Goal: Book appointment/travel/reservation

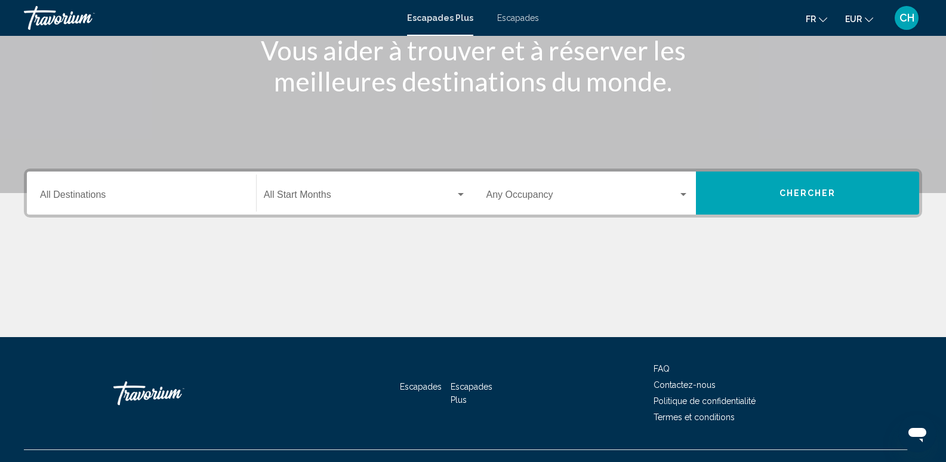
scroll to position [179, 0]
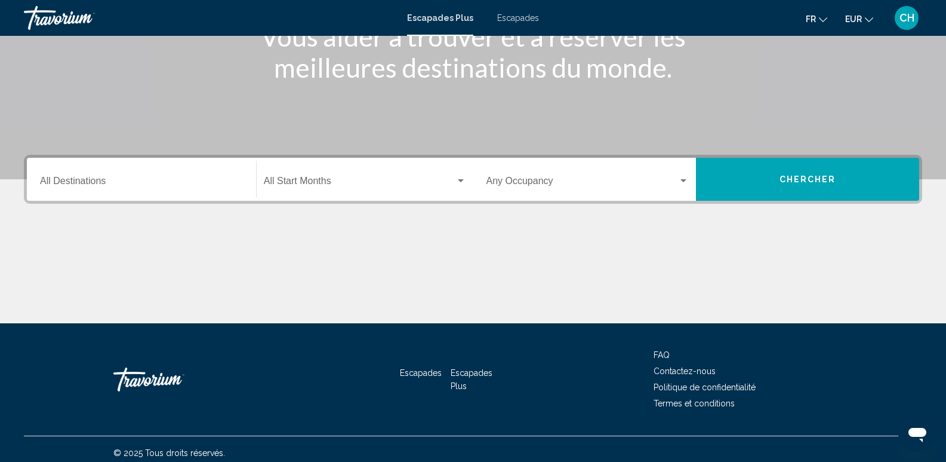
click at [136, 178] on input "Destination All Destinations" at bounding box center [141, 183] width 203 height 11
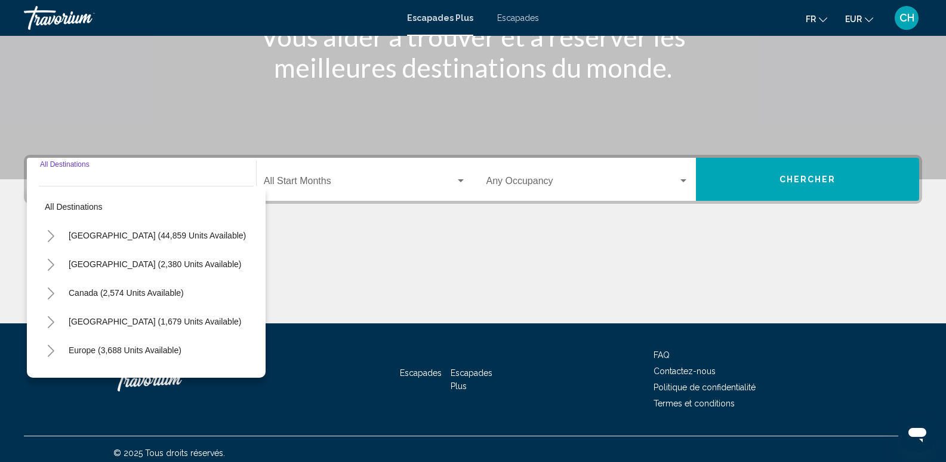
scroll to position [187, 0]
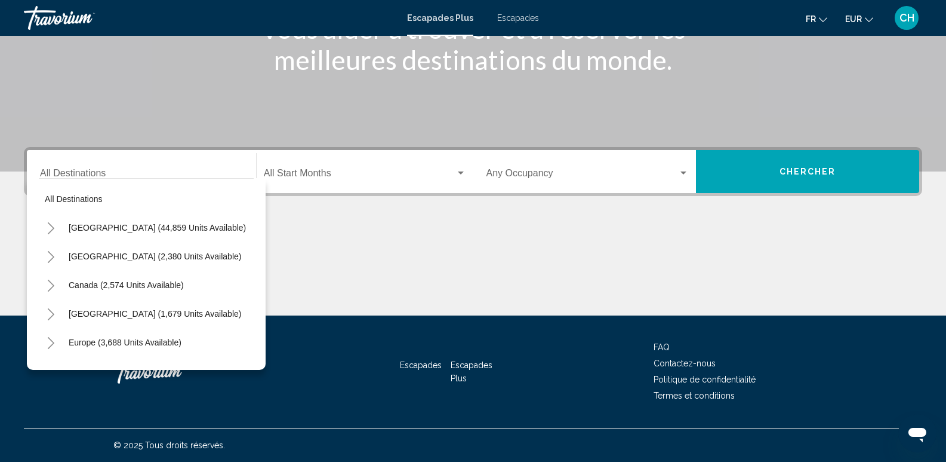
click at [190, 342] on div "Europe (3,688 units available)" at bounding box center [146, 342] width 215 height 29
click at [174, 340] on span "Europe (3,688 units available)" at bounding box center [125, 342] width 113 height 10
type input "**********"
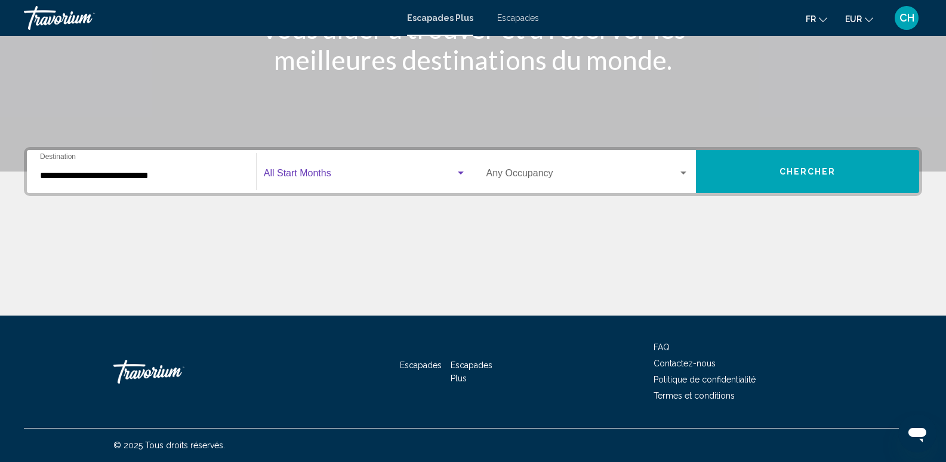
click at [295, 180] on span "Widget de recherche" at bounding box center [360, 175] width 192 height 11
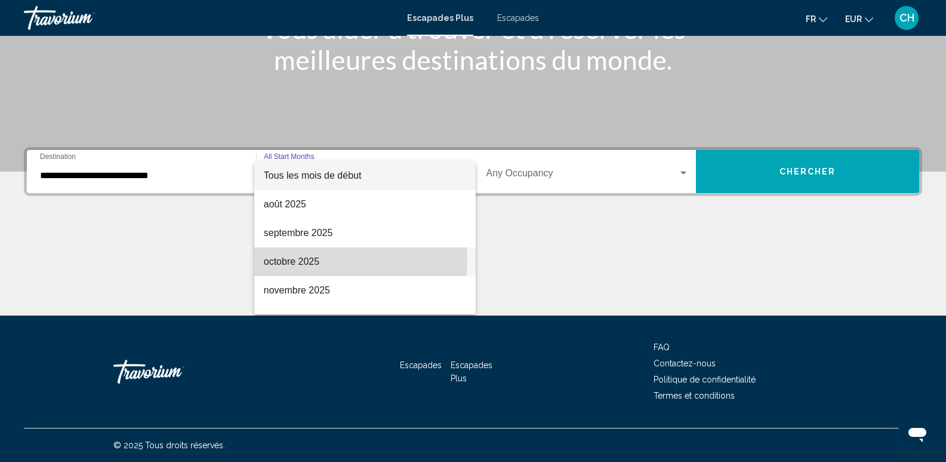
click at [290, 259] on font "octobre 2025" at bounding box center [292, 261] width 56 height 10
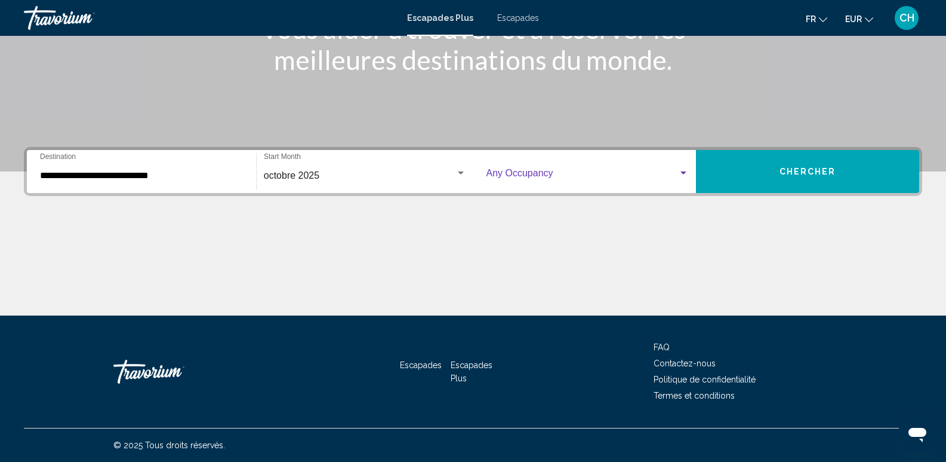
click at [539, 176] on span "Widget de recherche" at bounding box center [583, 175] width 192 height 11
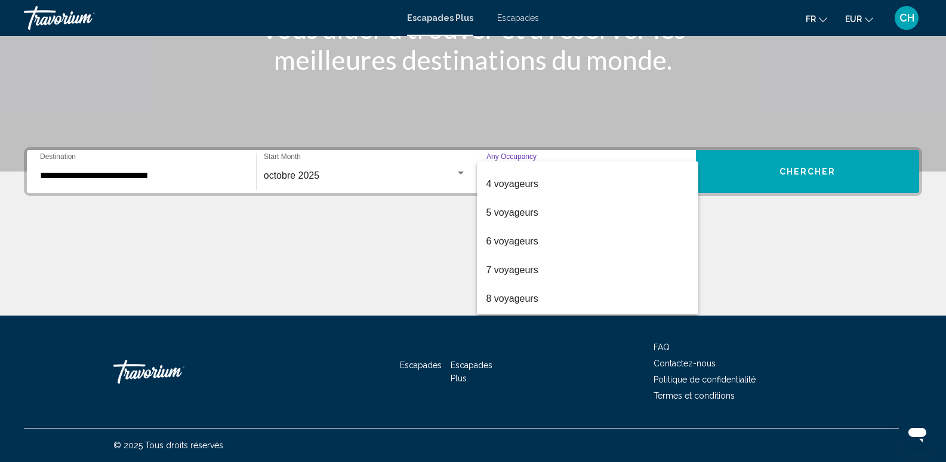
scroll to position [75, 0]
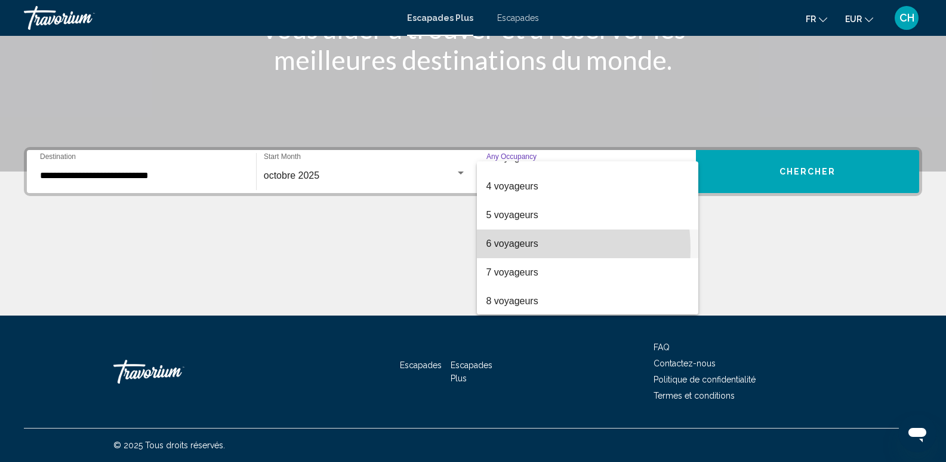
click at [522, 248] on span "6 voyageurs" at bounding box center [588, 243] width 203 height 29
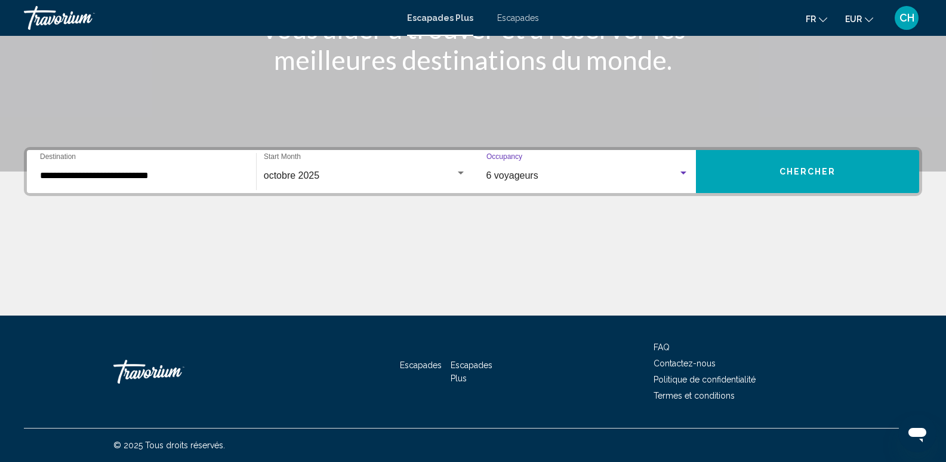
click at [797, 165] on button "Chercher" at bounding box center [807, 171] width 223 height 43
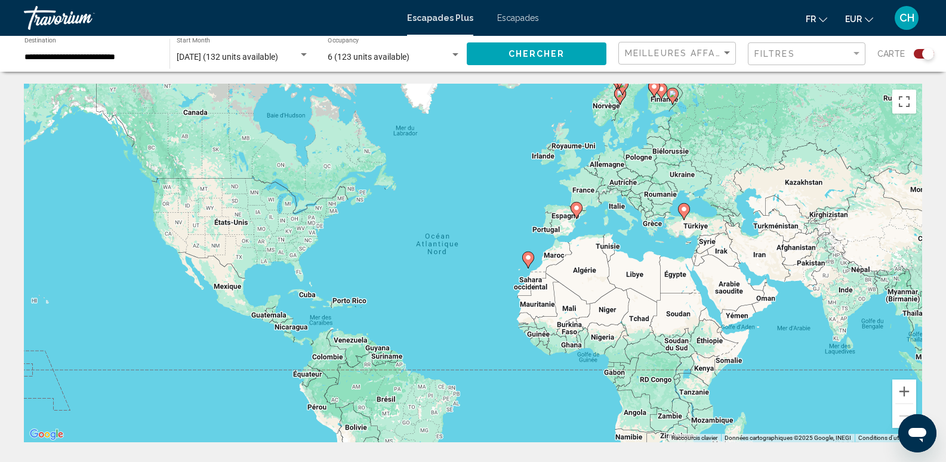
click at [528, 262] on icon "Contenu principal" at bounding box center [527, 260] width 11 height 16
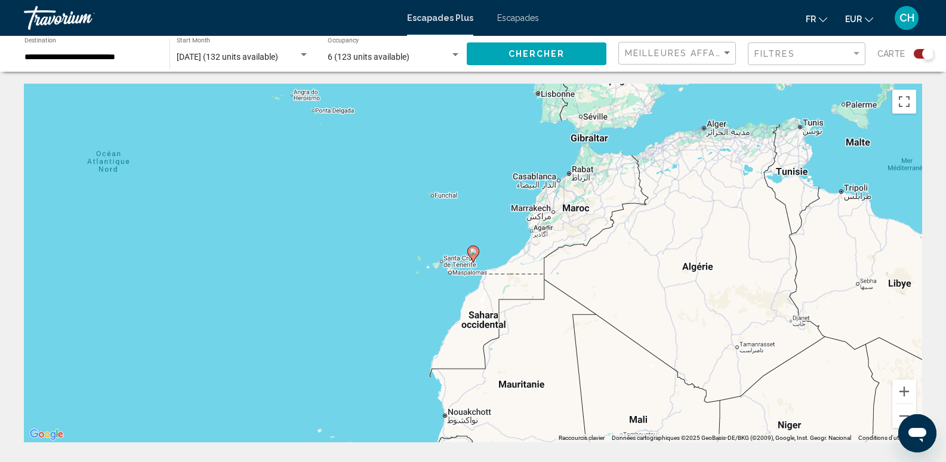
click at [475, 254] on image "Contenu principal" at bounding box center [473, 251] width 7 height 7
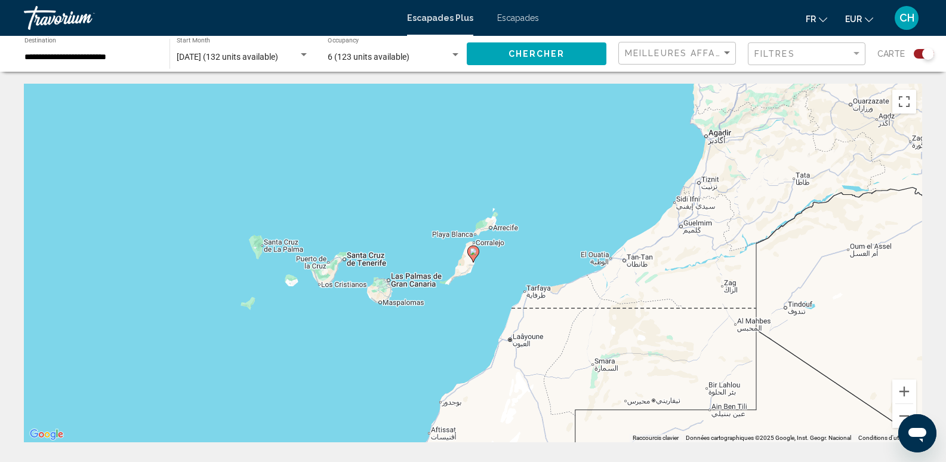
click at [475, 254] on image "Contenu principal" at bounding box center [473, 251] width 7 height 7
type input "**********"
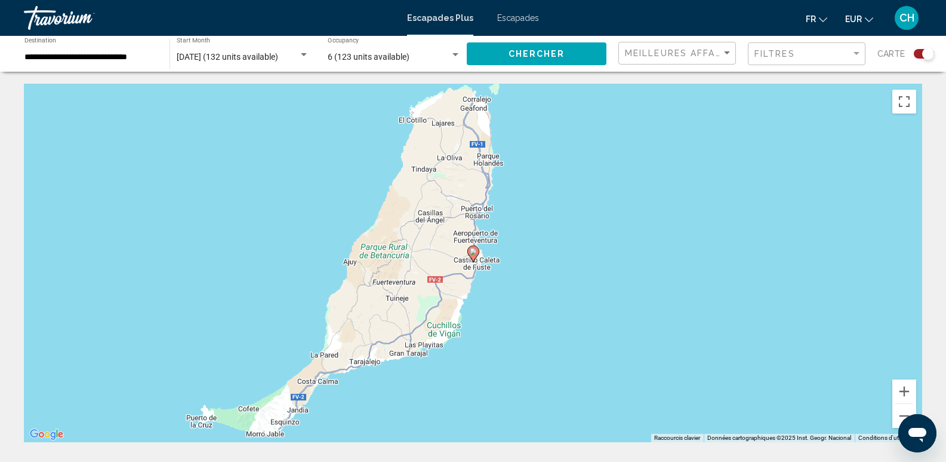
click at [472, 253] on image "Contenu principal" at bounding box center [473, 251] width 7 height 7
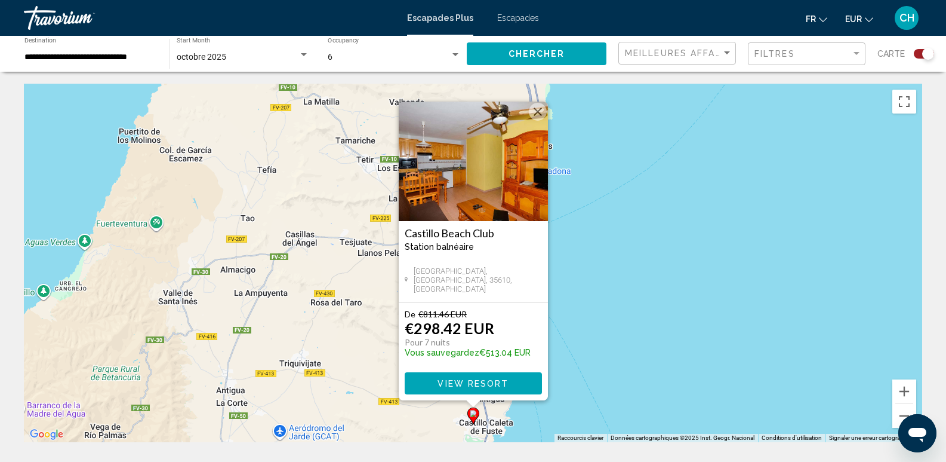
click at [543, 110] on button "Fermer" at bounding box center [538, 112] width 18 height 18
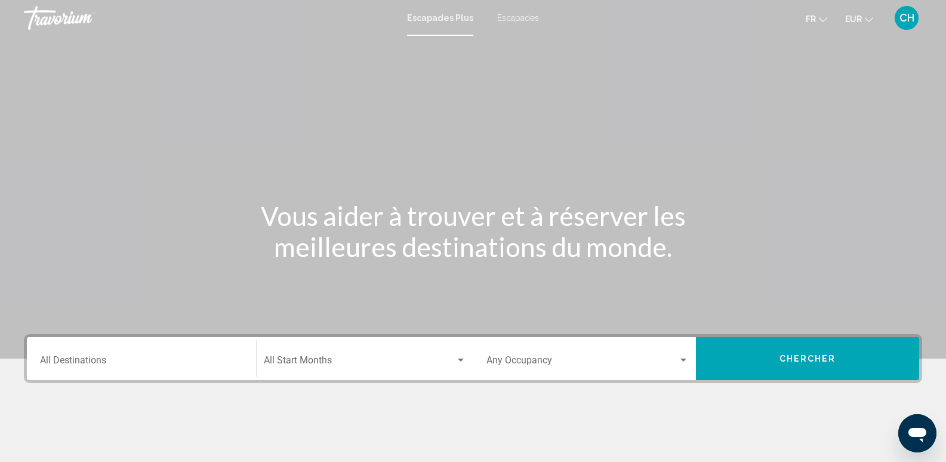
click at [121, 353] on div "Destination All Destinations" at bounding box center [141, 359] width 203 height 38
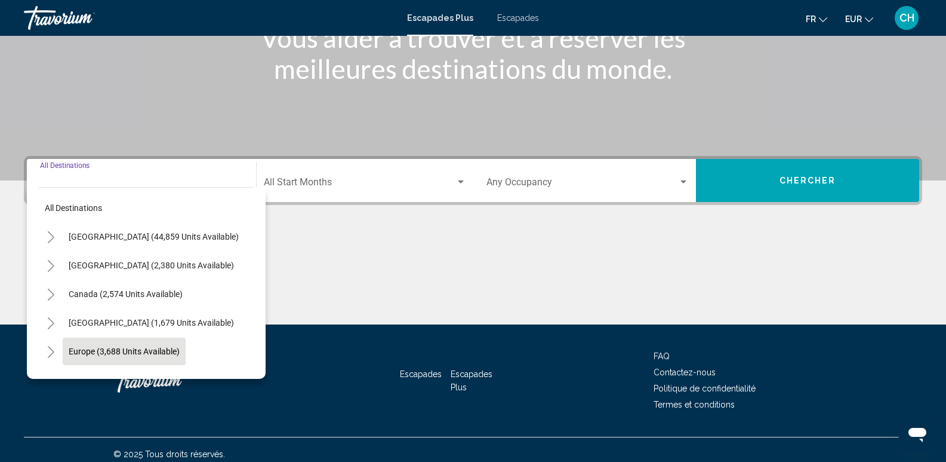
scroll to position [187, 0]
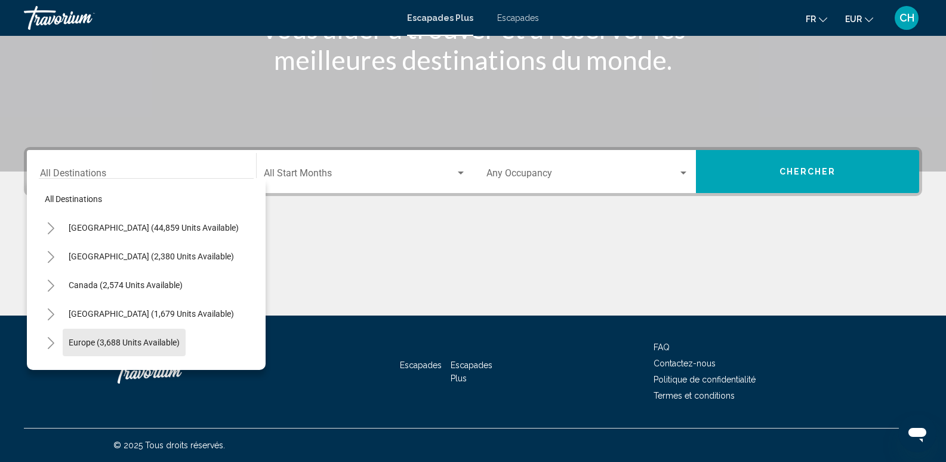
click at [156, 347] on button "Europe (3,688 units available)" at bounding box center [124, 341] width 123 height 27
type input "**********"
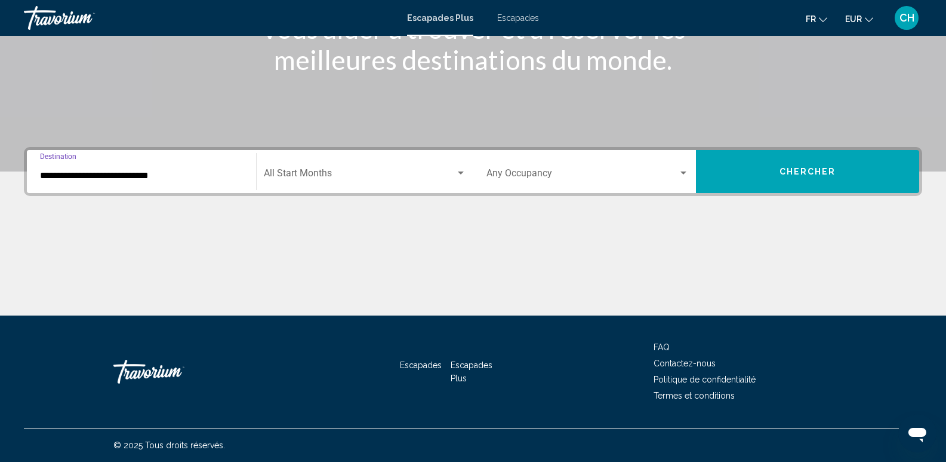
click at [349, 176] on span "Search widget" at bounding box center [360, 175] width 192 height 11
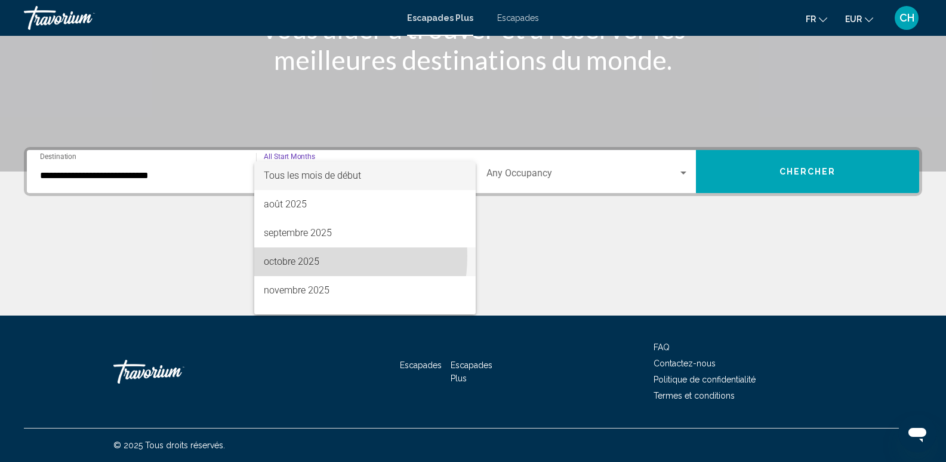
drag, startPoint x: 297, startPoint y: 256, endPoint x: 368, endPoint y: 244, distance: 72.0
click at [297, 256] on font "octobre 2025" at bounding box center [292, 261] width 56 height 11
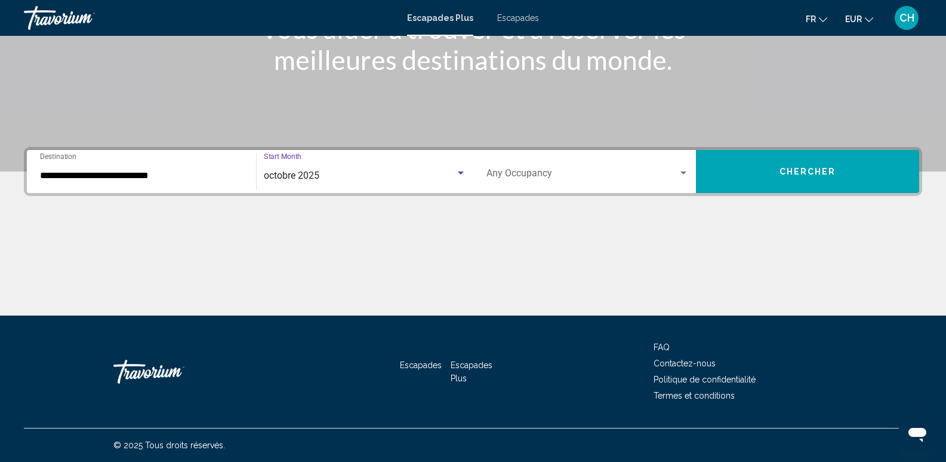
click at [564, 179] on span "Search widget" at bounding box center [583, 175] width 192 height 11
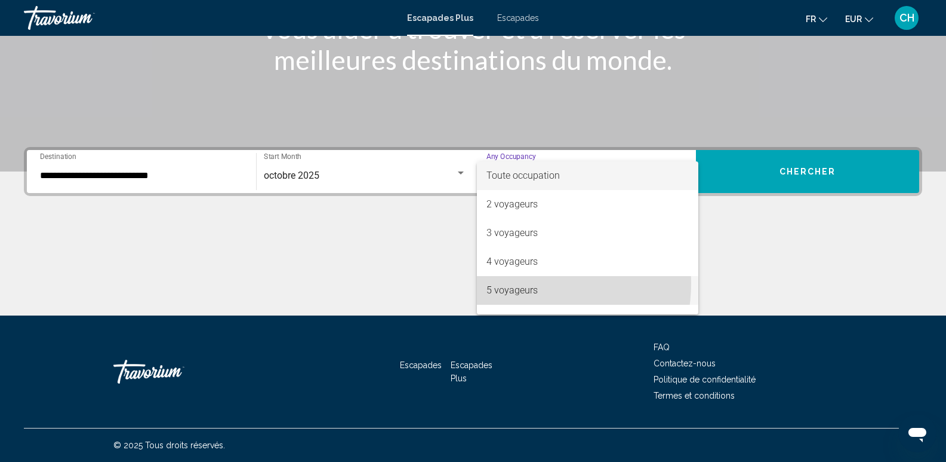
click at [526, 282] on span "5 voyageurs" at bounding box center [588, 290] width 203 height 29
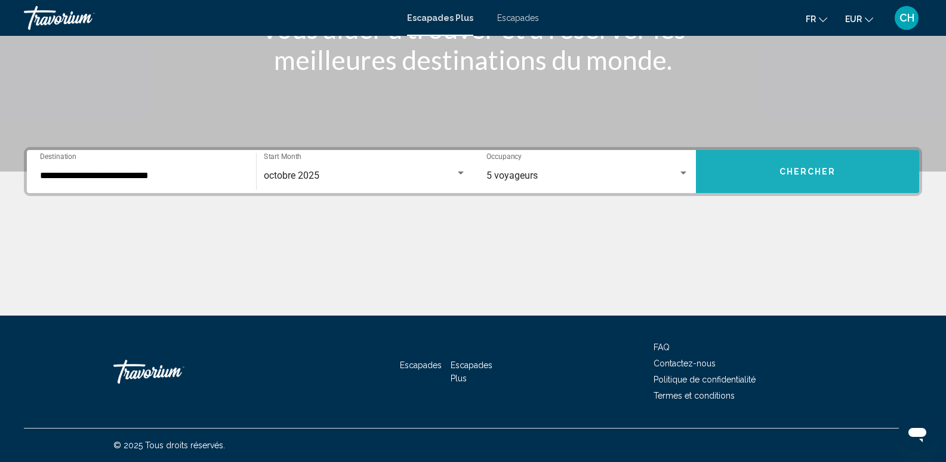
click at [789, 176] on span "Chercher" at bounding box center [808, 172] width 57 height 10
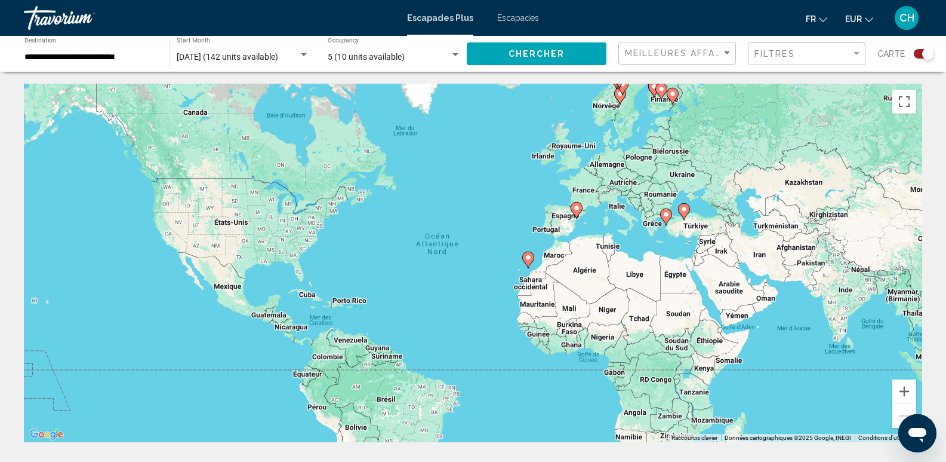
click at [530, 262] on icon "Contenu principal" at bounding box center [527, 260] width 11 height 16
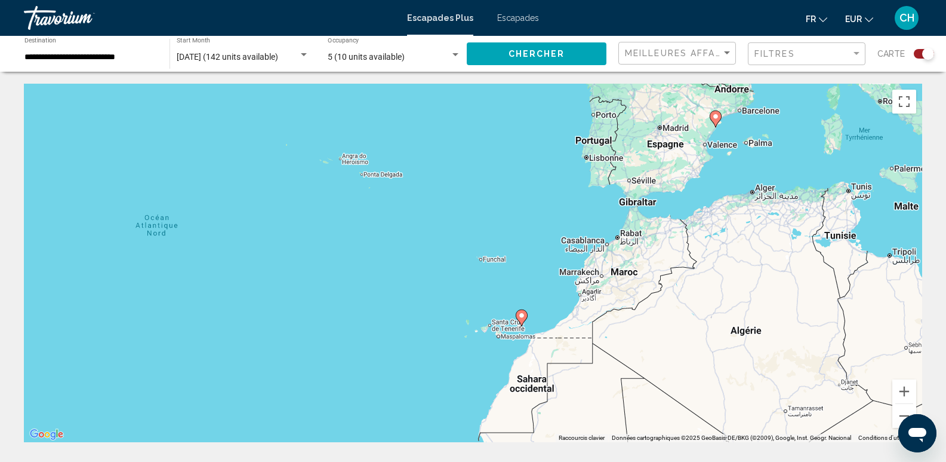
drag, startPoint x: 426, startPoint y: 159, endPoint x: 460, endPoint y: 214, distance: 64.4
click at [462, 216] on div "Pour activer le glissement avec le clavier, appuyez sur Alt+Entrée. Une fois ce…" at bounding box center [473, 263] width 899 height 358
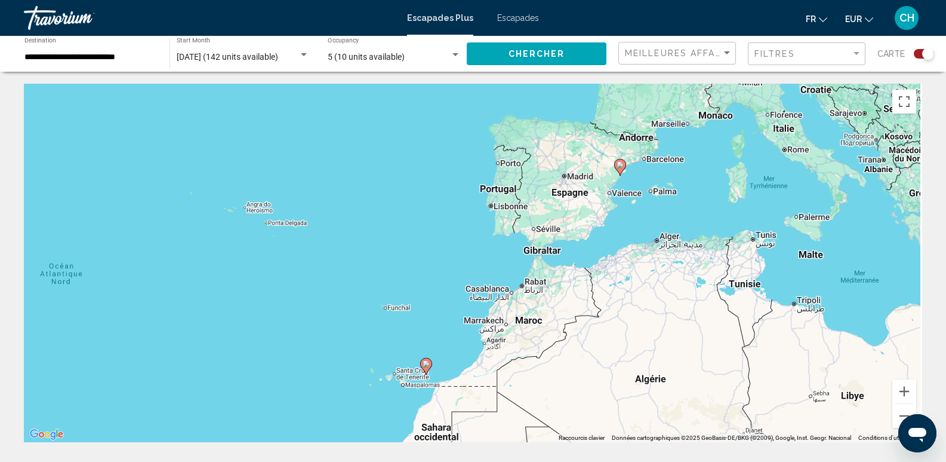
drag, startPoint x: 713, startPoint y: 147, endPoint x: 618, endPoint y: 202, distance: 109.7
click at [622, 201] on div "Pour activer le glissement avec le clavier, appuyez sur Alt+Entrée. Une fois ce…" at bounding box center [473, 263] width 899 height 358
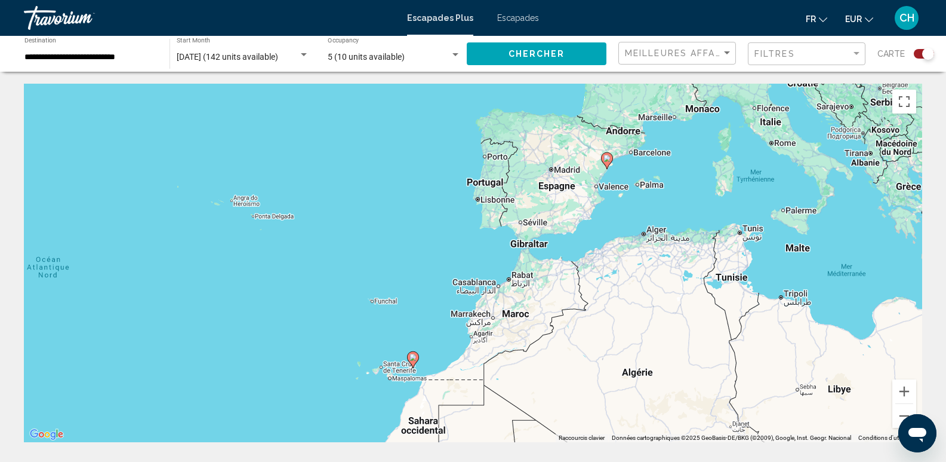
click at [608, 156] on image "Contenu principal" at bounding box center [607, 158] width 7 height 7
type input "**********"
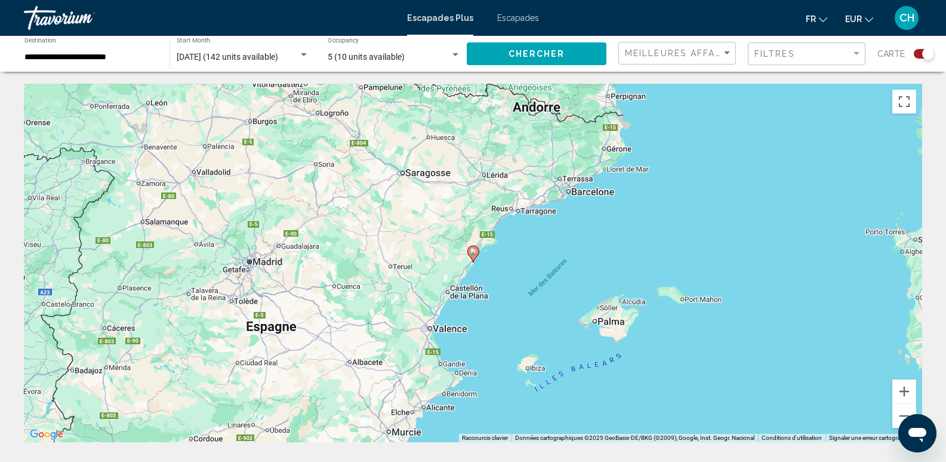
click at [475, 250] on image "Contenu principal" at bounding box center [473, 251] width 7 height 7
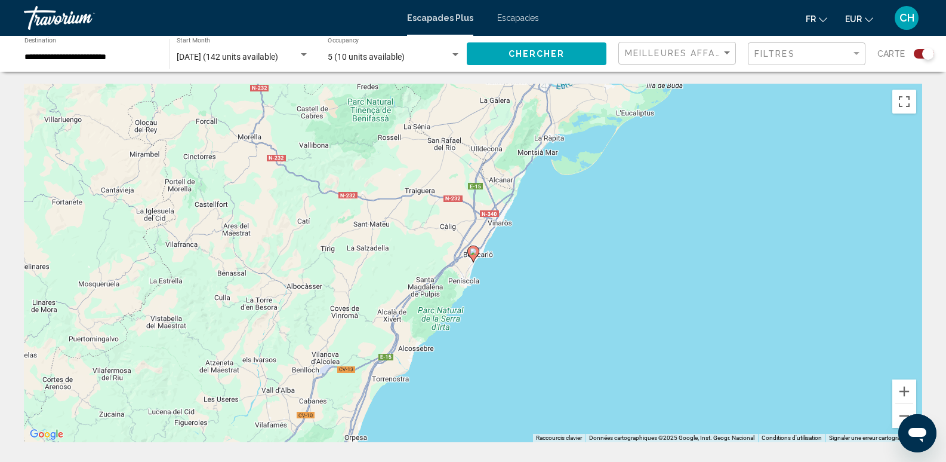
click at [475, 249] on image "Contenu principal" at bounding box center [473, 251] width 7 height 7
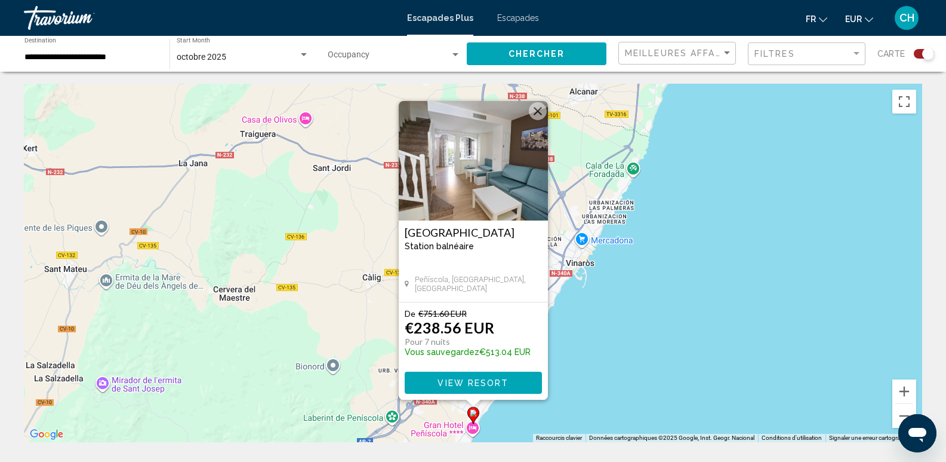
click at [472, 175] on img "Contenu principal" at bounding box center [473, 160] width 149 height 119
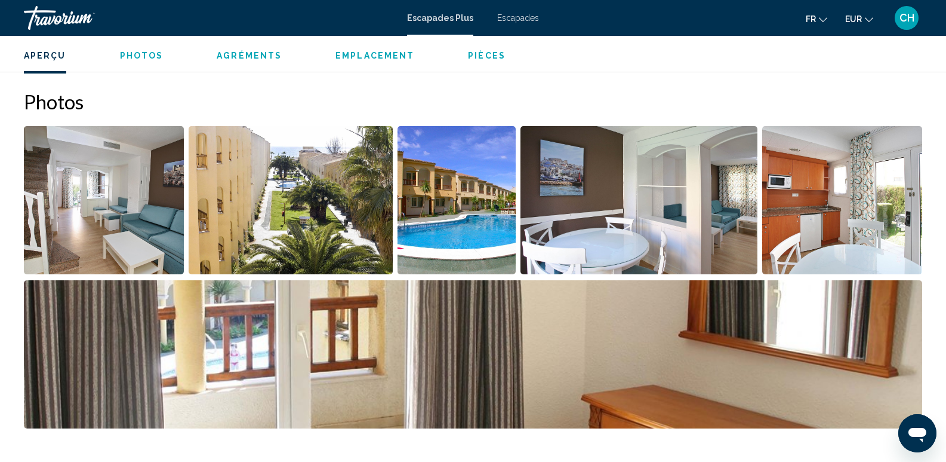
scroll to position [537, 0]
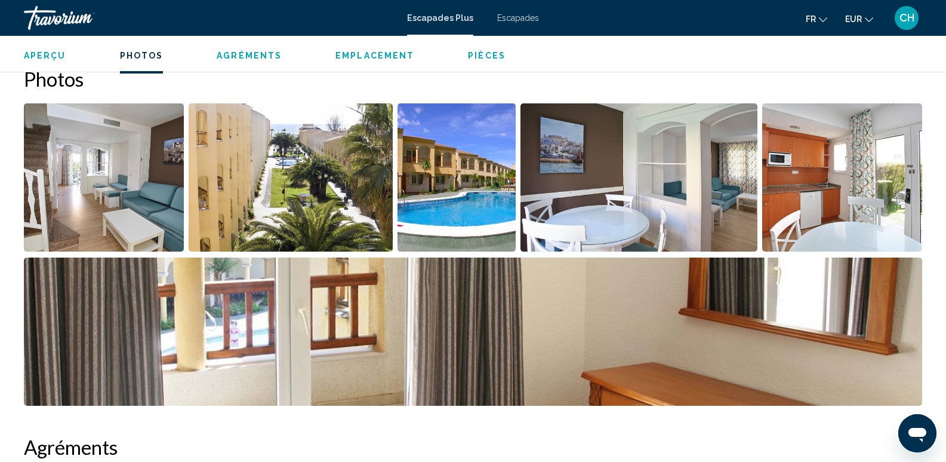
click at [139, 190] on img "Open full-screen image slider" at bounding box center [104, 177] width 160 height 148
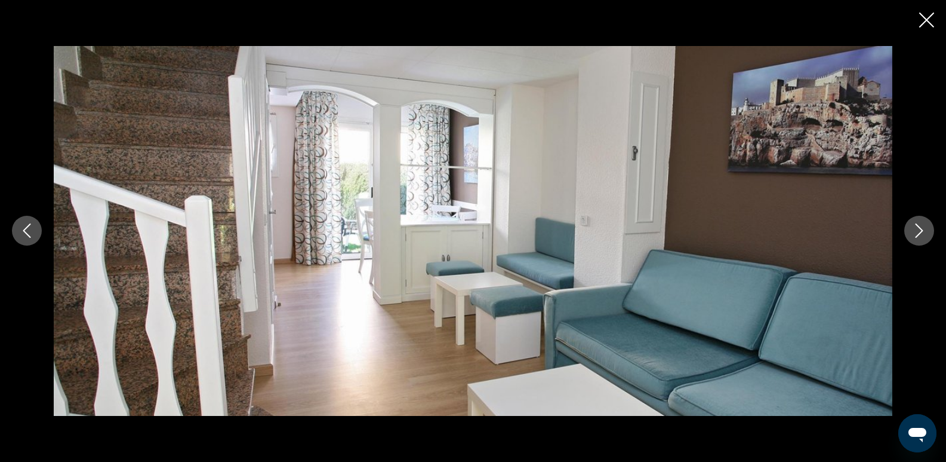
click at [917, 233] on icon "Next image" at bounding box center [919, 230] width 14 height 14
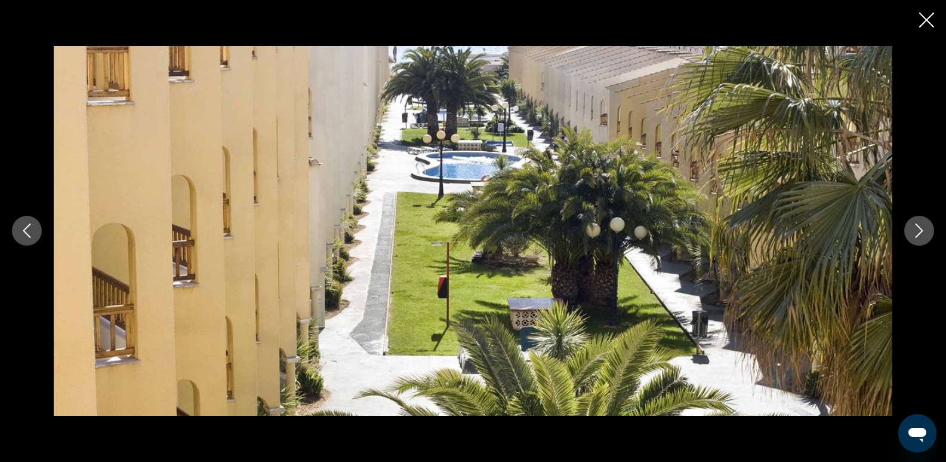
click at [917, 233] on icon "Next image" at bounding box center [919, 230] width 14 height 14
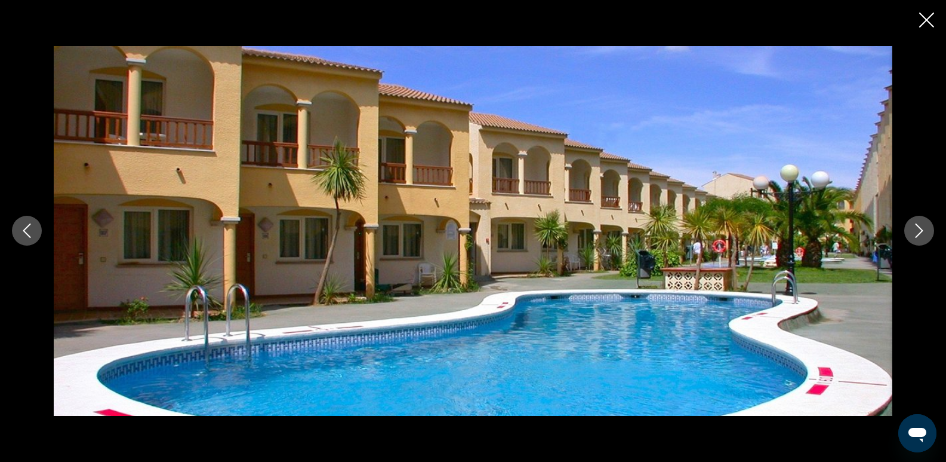
click at [917, 233] on icon "Next image" at bounding box center [919, 230] width 14 height 14
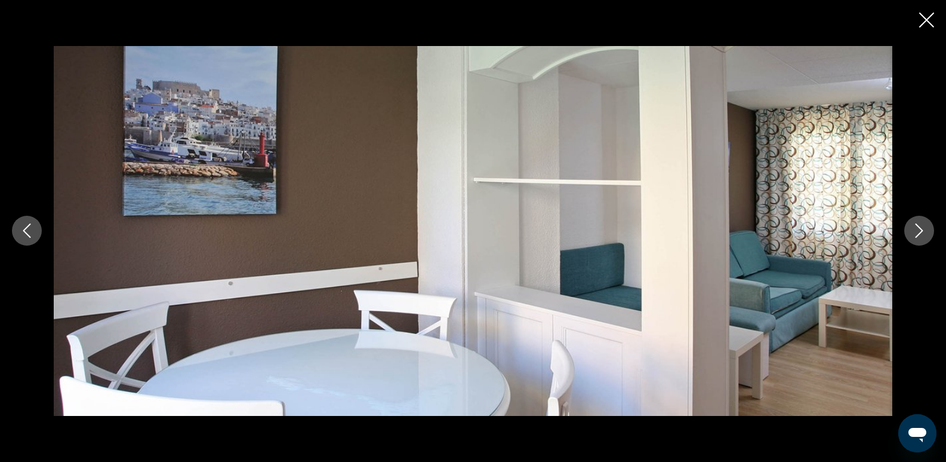
click at [917, 233] on icon "Next image" at bounding box center [919, 230] width 14 height 14
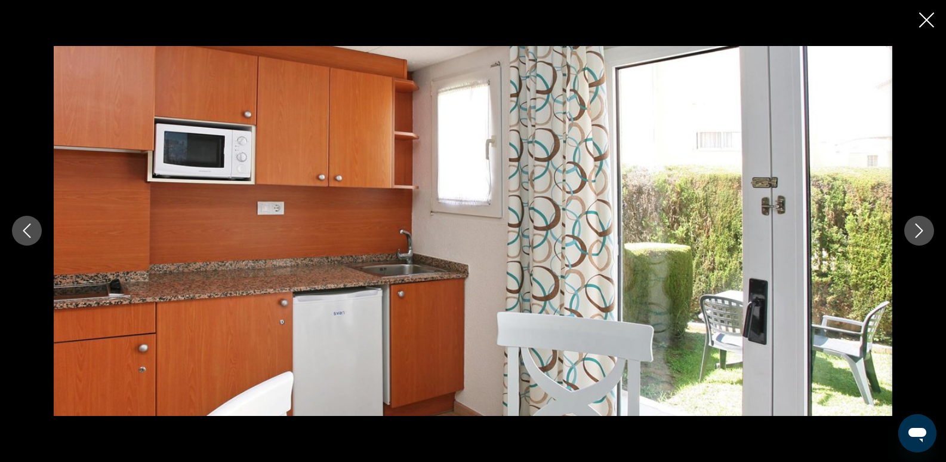
click at [917, 233] on icon "Next image" at bounding box center [919, 230] width 14 height 14
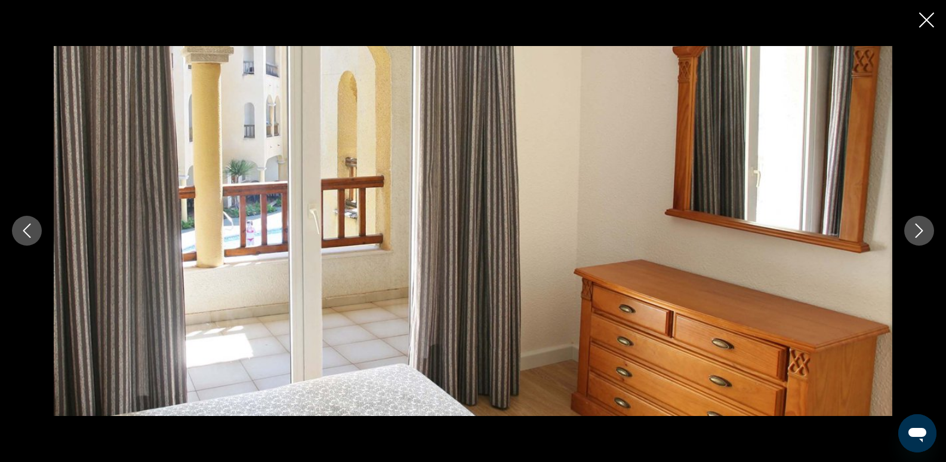
click at [917, 233] on icon "Next image" at bounding box center [919, 230] width 14 height 14
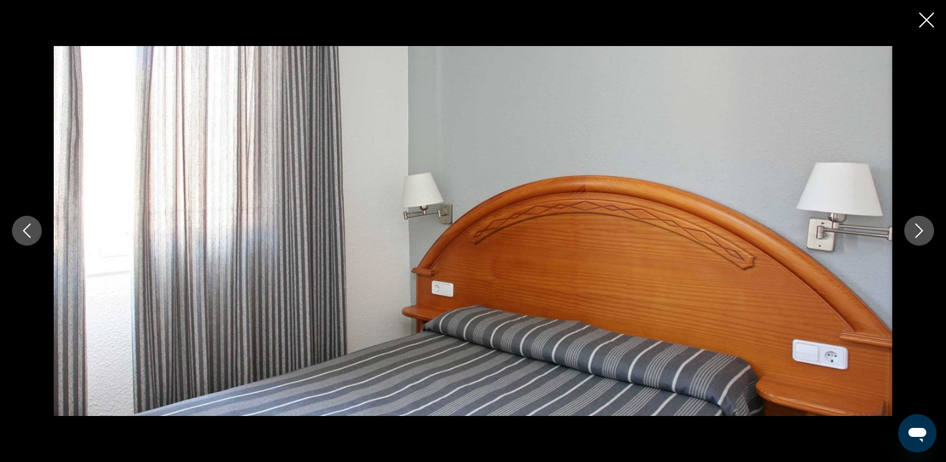
click at [917, 233] on icon "Next image" at bounding box center [919, 230] width 14 height 14
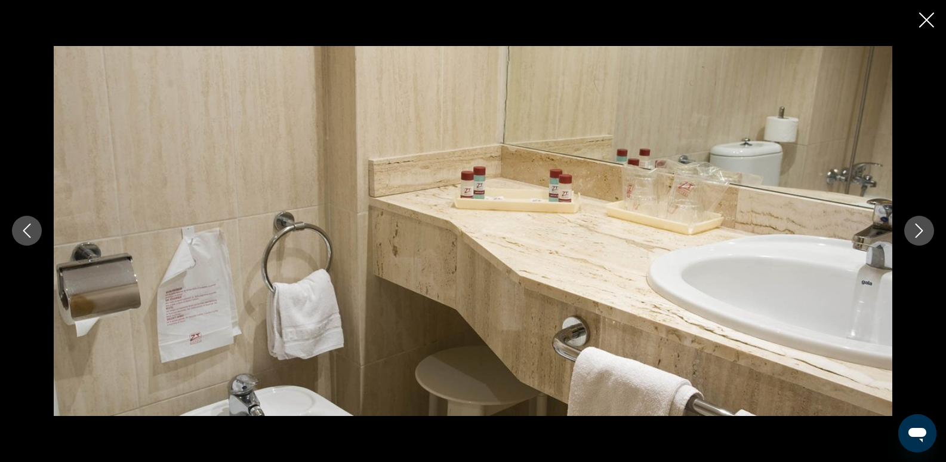
click at [917, 233] on icon "Next image" at bounding box center [919, 230] width 14 height 14
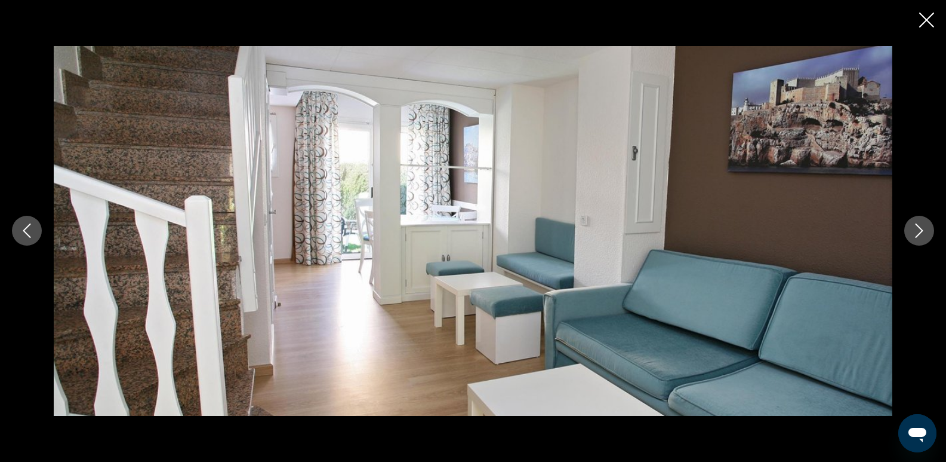
click at [917, 233] on icon "Next image" at bounding box center [919, 230] width 14 height 14
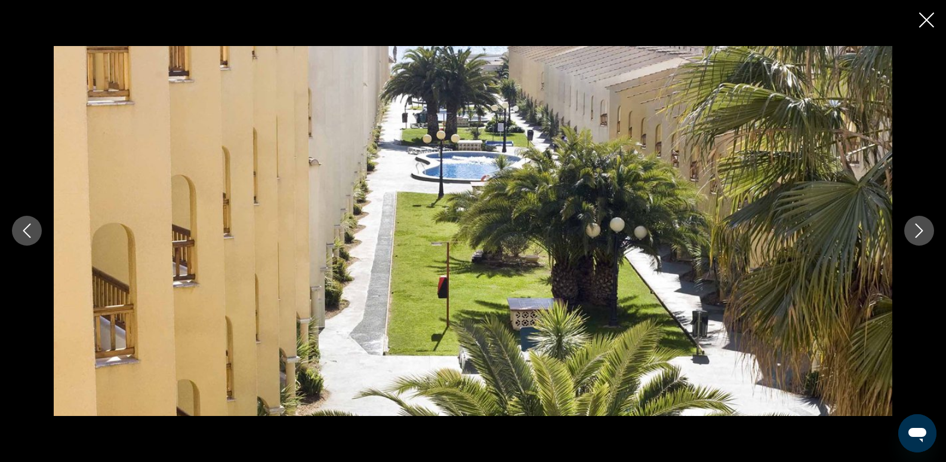
click at [924, 19] on icon "Close slideshow" at bounding box center [927, 20] width 15 height 15
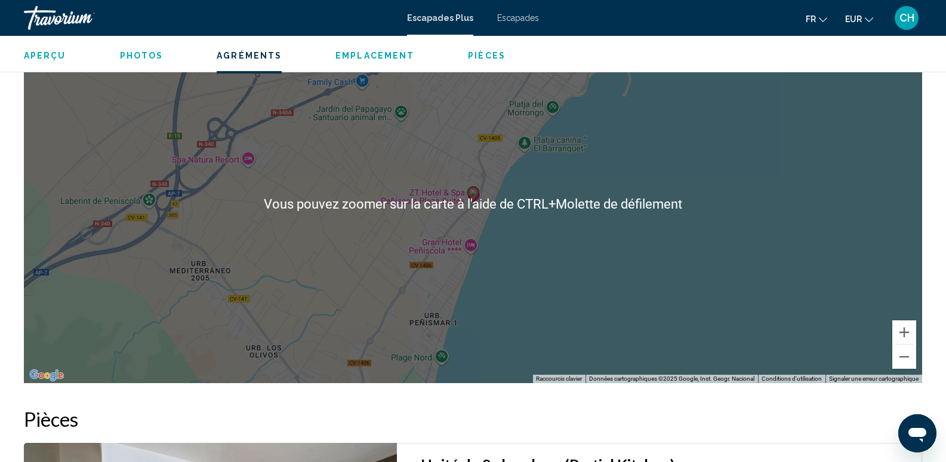
scroll to position [1672, 0]
